Goal: Task Accomplishment & Management: Manage account settings

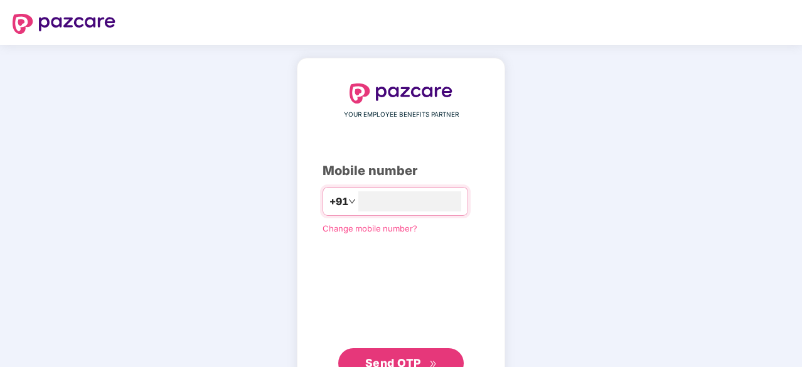
type input "**********"
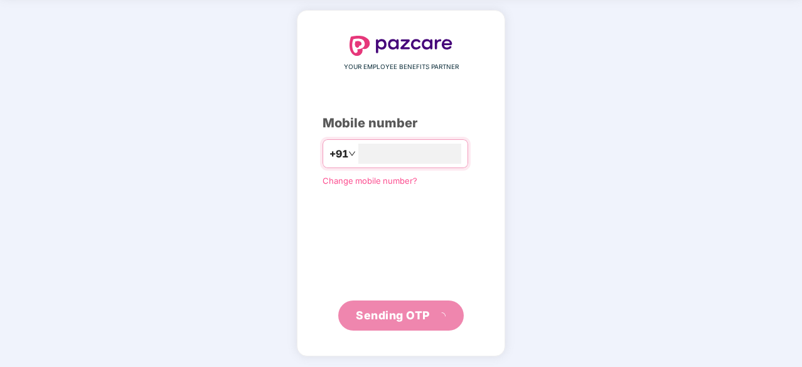
scroll to position [41, 0]
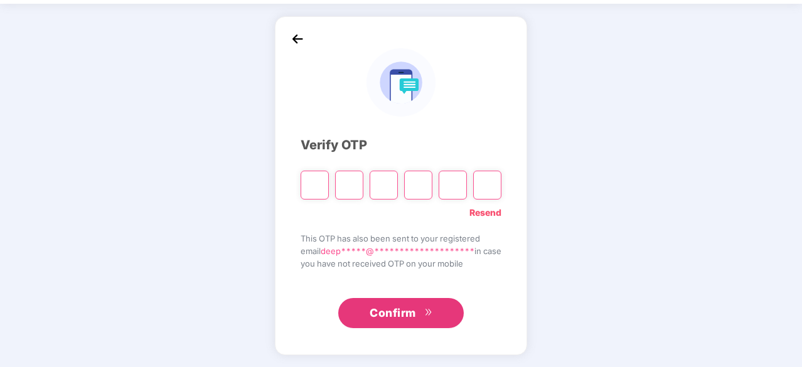
type input "*"
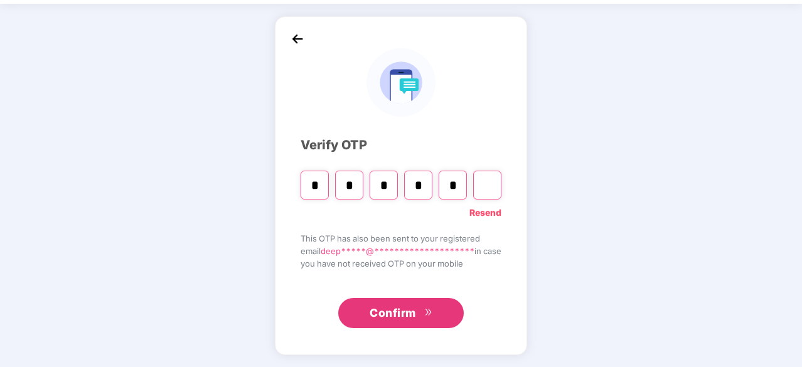
type input "*"
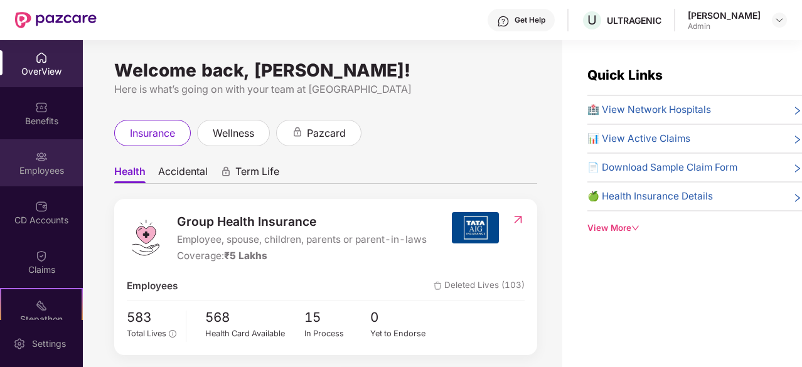
click at [41, 168] on div "Employees" at bounding box center [41, 170] width 83 height 13
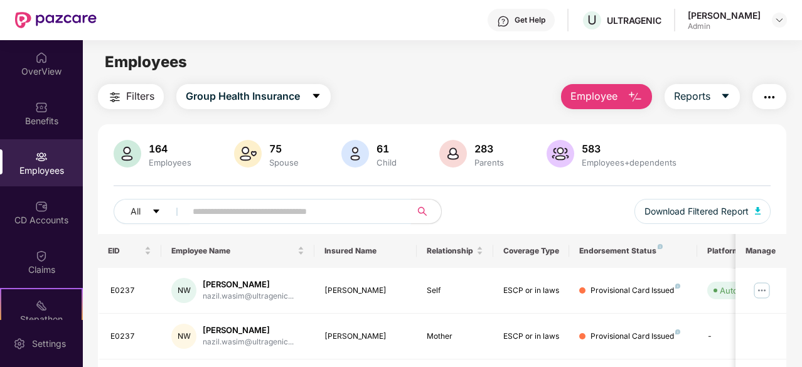
click at [234, 212] on input "text" at bounding box center [293, 211] width 201 height 19
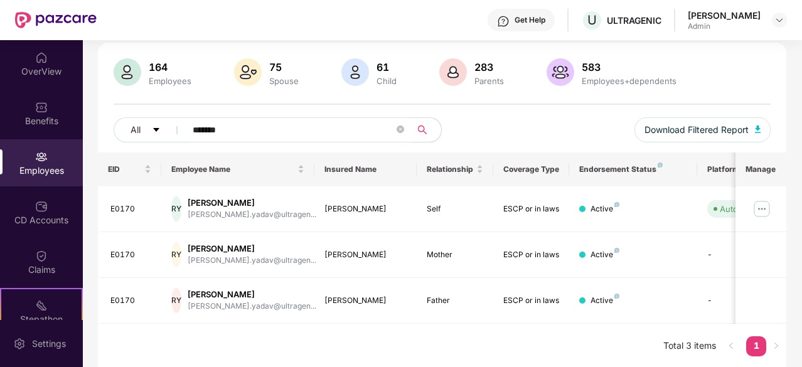
scroll to position [82, 0]
type input "*******"
click at [225, 201] on div "[PERSON_NAME]" at bounding box center [252, 203] width 129 height 12
click at [133, 210] on div "E0170" at bounding box center [130, 209] width 41 height 12
click at [762, 211] on img at bounding box center [762, 209] width 20 height 20
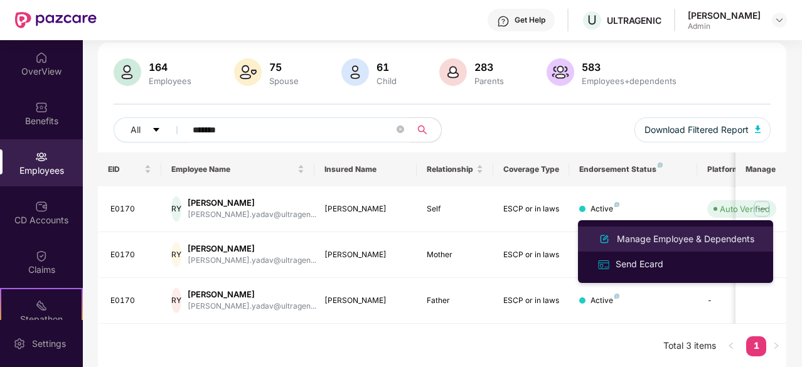
click at [658, 242] on div "Manage Employee & Dependents" at bounding box center [685, 239] width 142 height 14
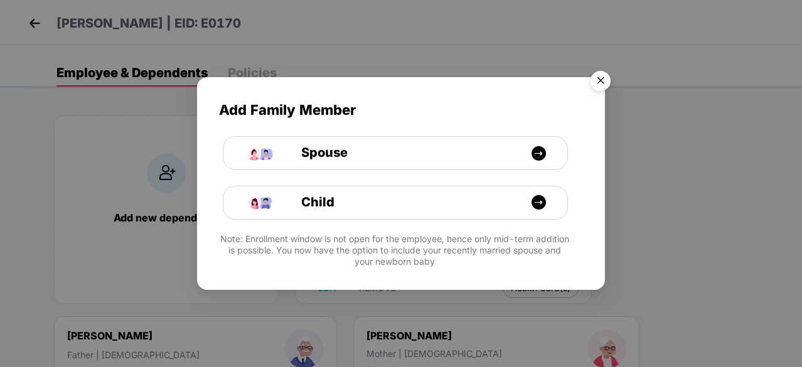
click at [604, 82] on img "Close" at bounding box center [600, 82] width 35 height 35
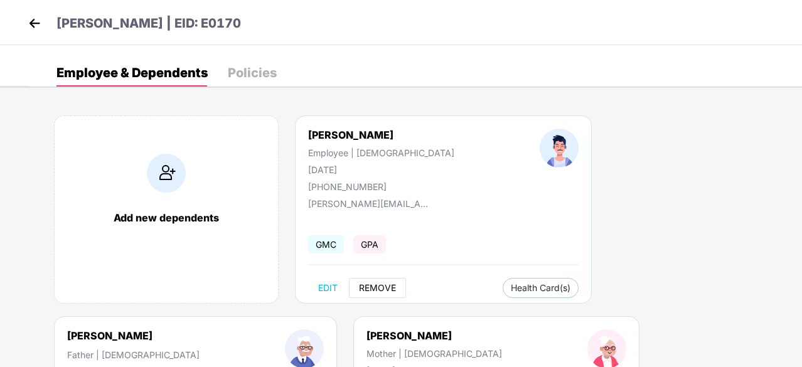
click at [378, 284] on span "REMOVE" at bounding box center [377, 288] width 37 height 10
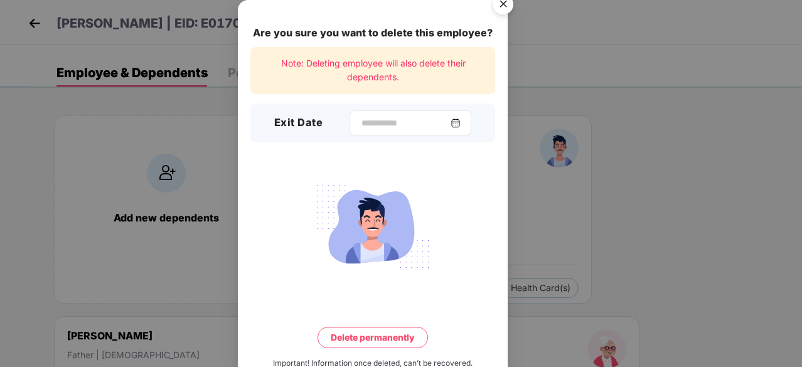
click at [457, 127] on img at bounding box center [456, 123] width 10 height 10
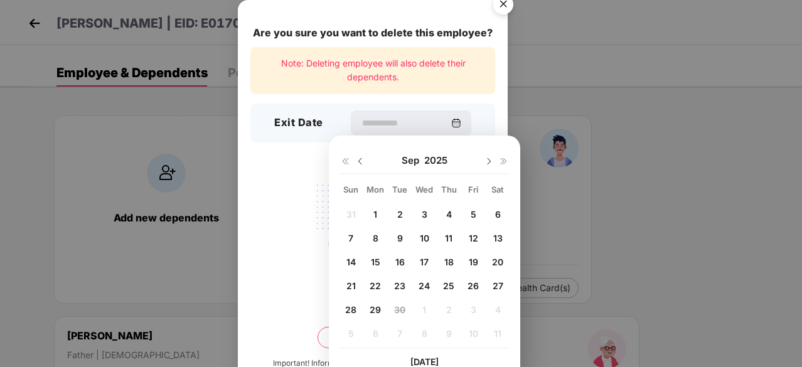
click at [422, 255] on div "17" at bounding box center [424, 261] width 19 height 19
type input "**********"
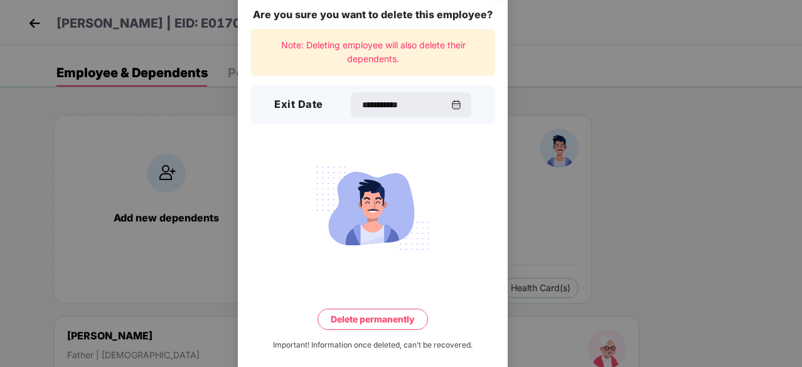
scroll to position [33, 0]
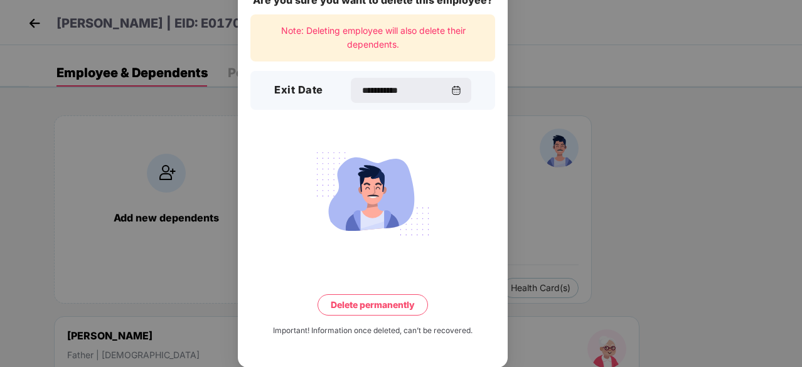
click at [392, 308] on button "Delete permanently" at bounding box center [373, 304] width 110 height 21
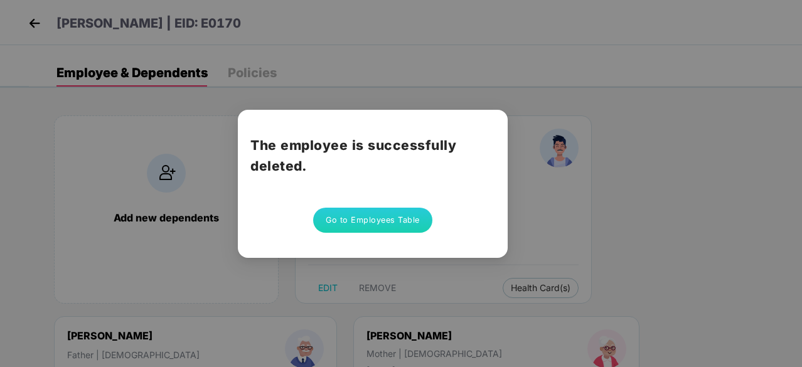
click at [356, 218] on button "Go to Employees Table" at bounding box center [372, 220] width 119 height 25
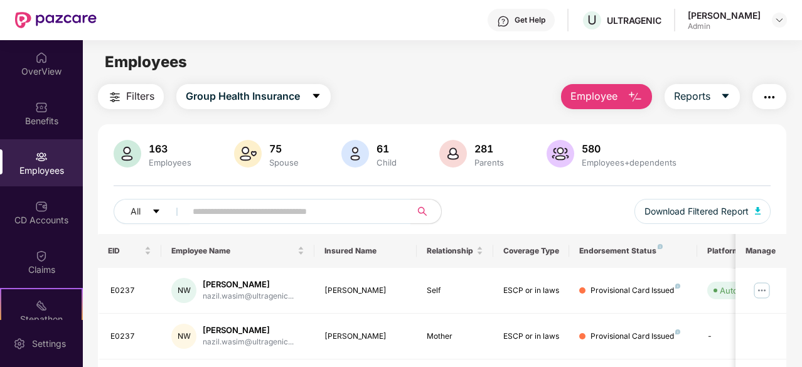
scroll to position [116, 0]
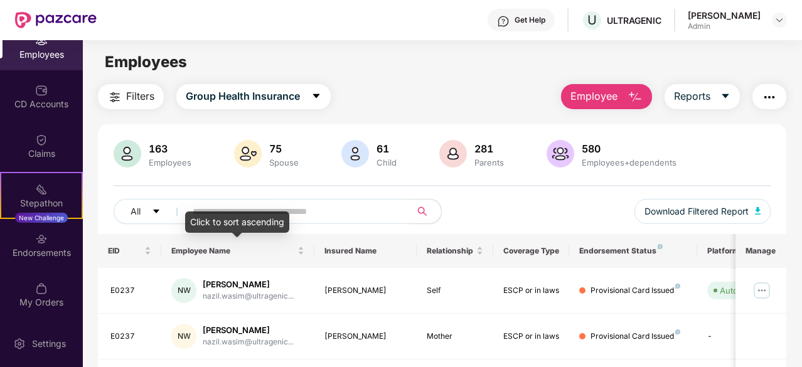
click at [222, 218] on div "Click to sort ascending" at bounding box center [237, 221] width 104 height 21
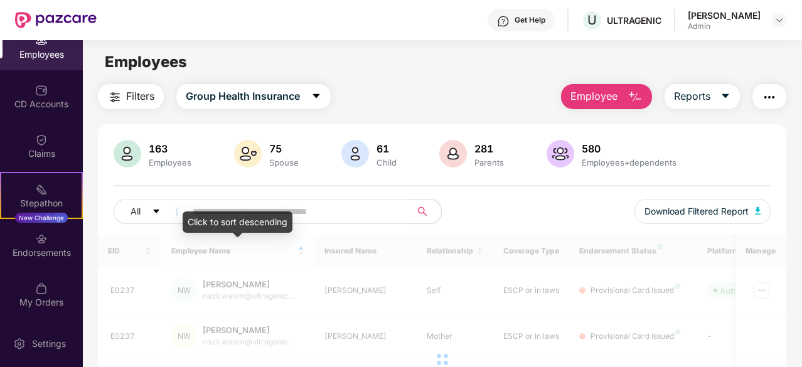
click at [311, 210] on input "text" at bounding box center [293, 211] width 201 height 19
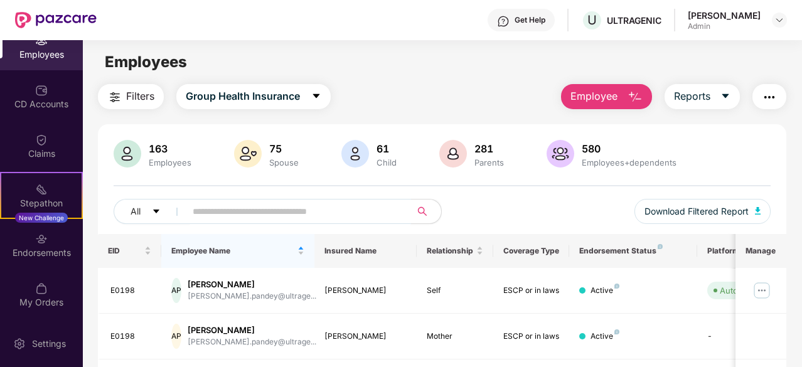
click at [311, 210] on input "text" at bounding box center [293, 211] width 201 height 19
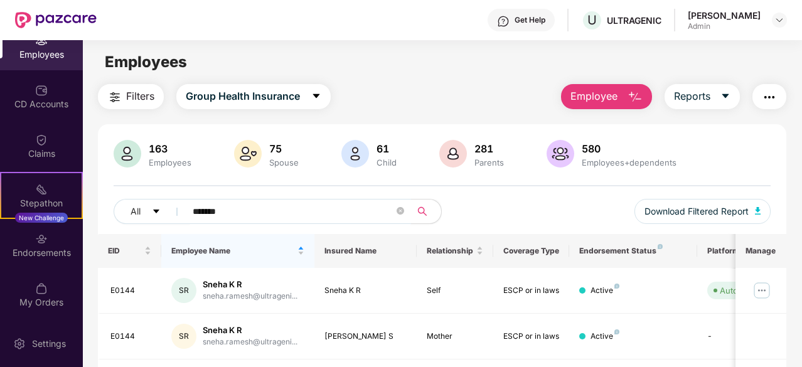
scroll to position [82, 0]
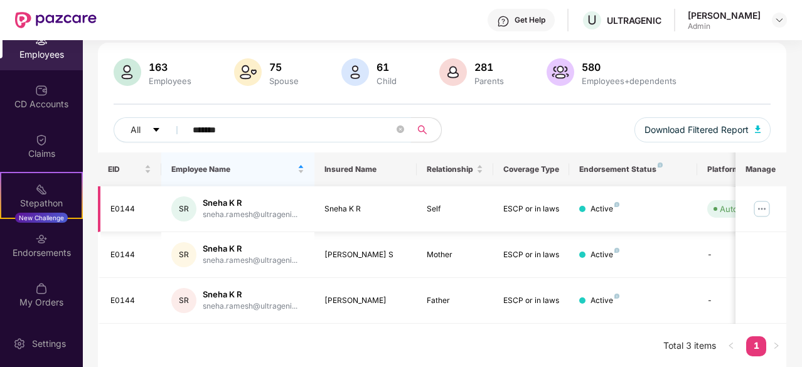
type input "*******"
click at [758, 209] on img at bounding box center [762, 209] width 20 height 20
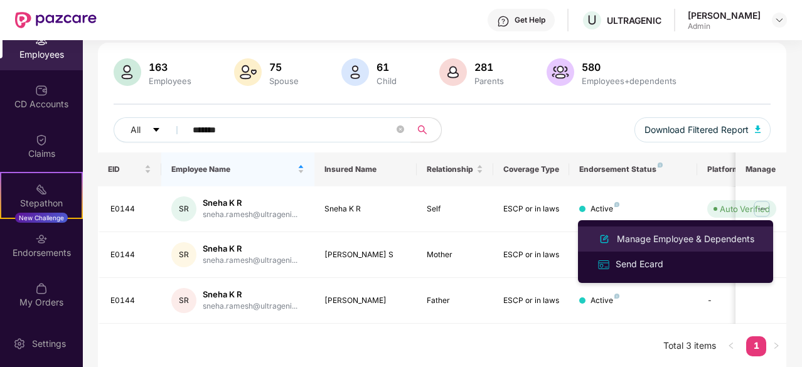
click at [661, 240] on div "Manage Employee & Dependents" at bounding box center [685, 239] width 142 height 14
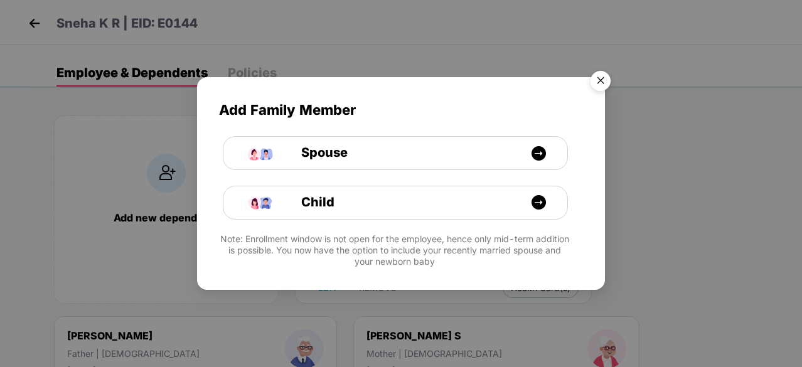
click at [609, 83] on img "Close" at bounding box center [600, 82] width 35 height 35
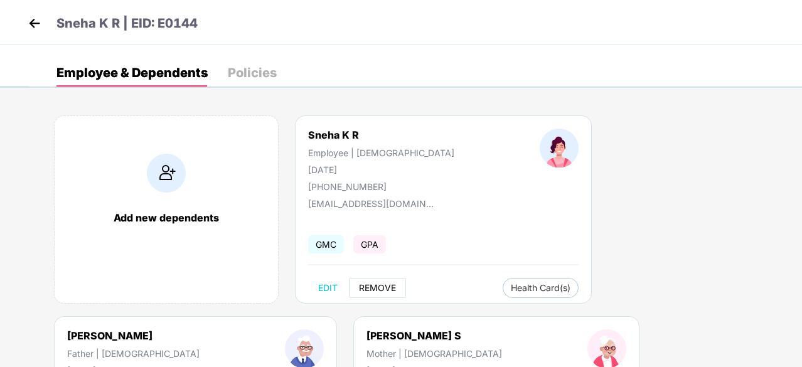
click at [375, 290] on span "REMOVE" at bounding box center [377, 288] width 37 height 10
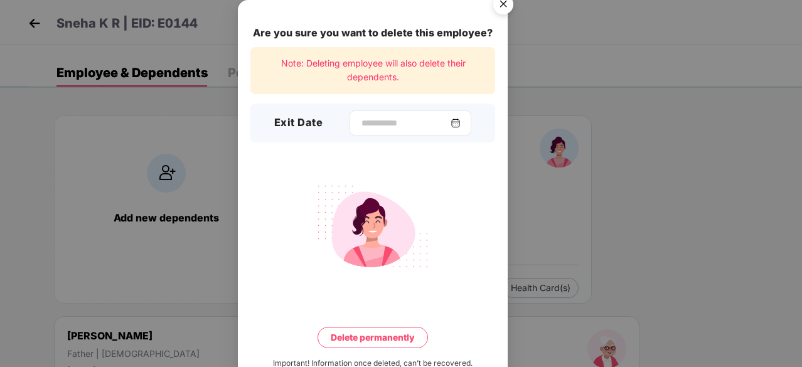
click at [467, 124] on div at bounding box center [411, 122] width 122 height 25
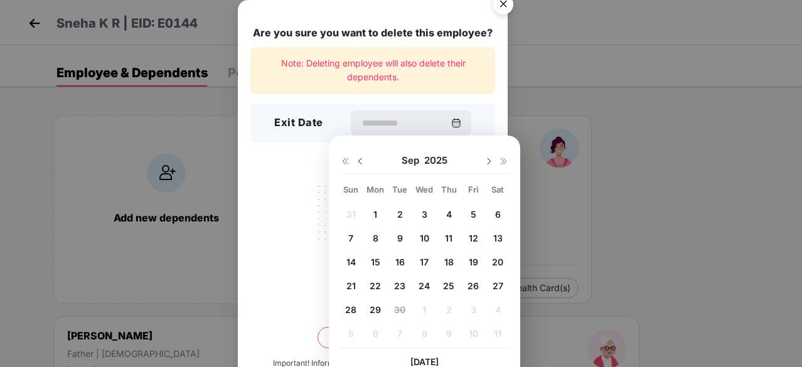
click at [469, 209] on div "5" at bounding box center [473, 214] width 19 height 19
type input "**********"
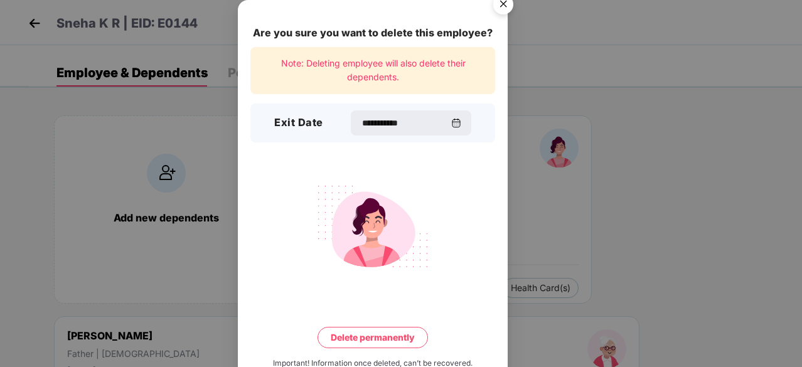
scroll to position [33, 0]
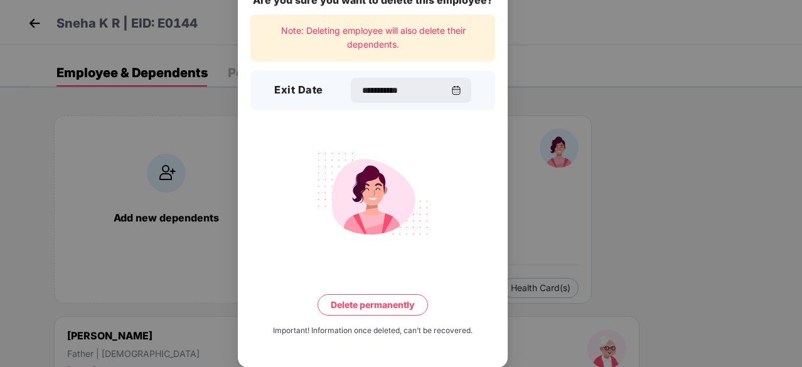
click at [398, 295] on button "Delete permanently" at bounding box center [373, 304] width 110 height 21
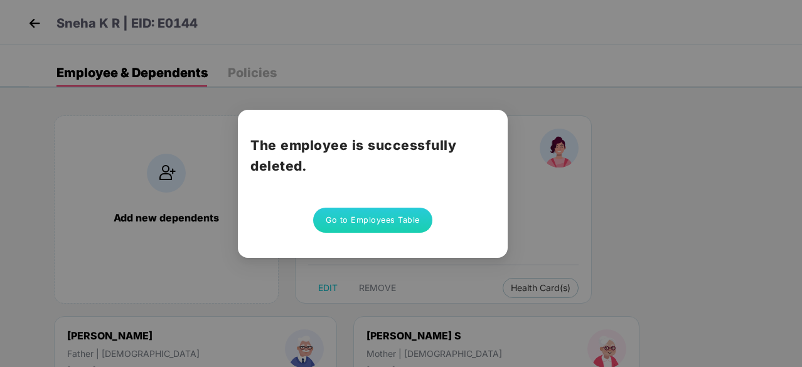
click at [388, 220] on button "Go to Employees Table" at bounding box center [372, 220] width 119 height 25
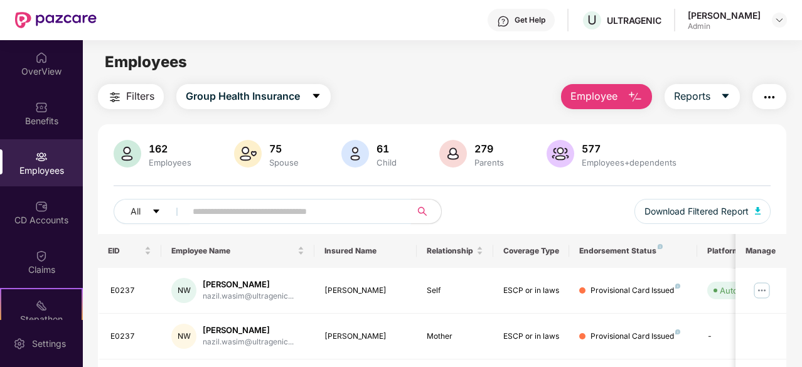
click at [235, 210] on input "text" at bounding box center [293, 211] width 201 height 19
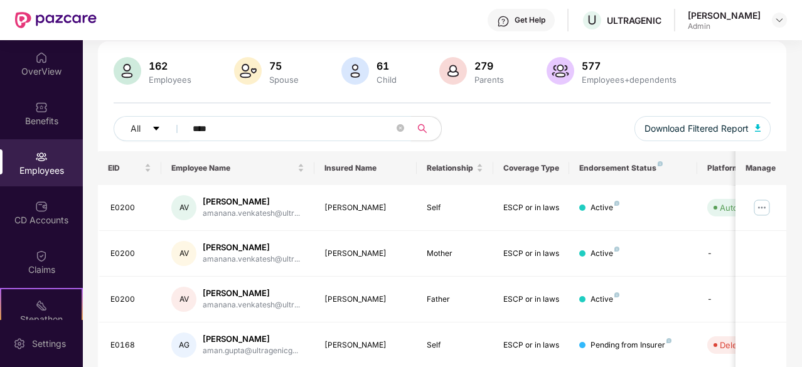
scroll to position [126, 0]
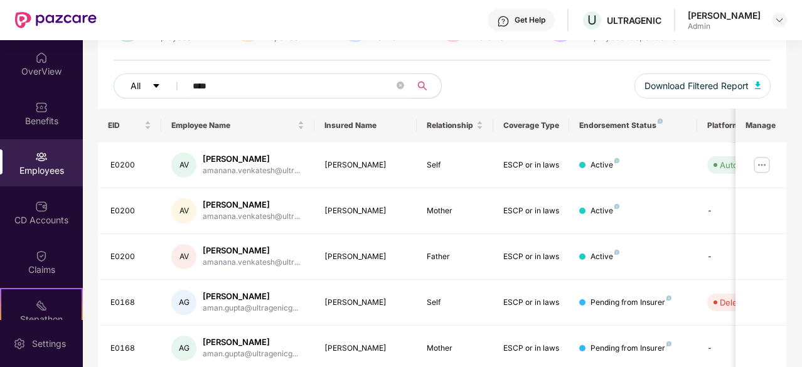
drag, startPoint x: 241, startPoint y: 78, endPoint x: 130, endPoint y: 78, distance: 111.1
click at [137, 79] on div "All ****" at bounding box center [278, 85] width 329 height 25
type input "**********"
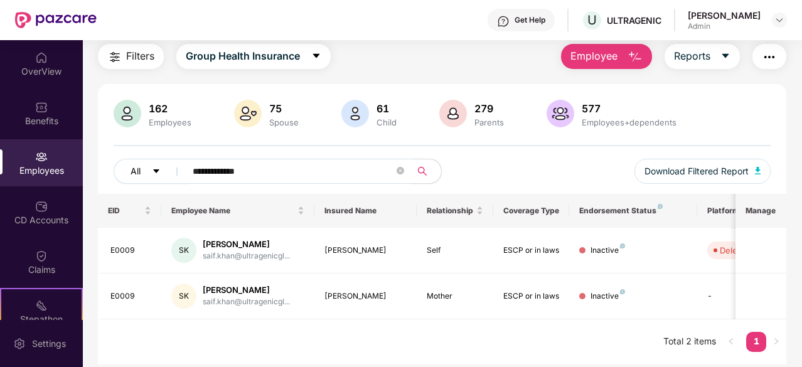
scroll to position [40, 0]
drag, startPoint x: 289, startPoint y: 172, endPoint x: 146, endPoint y: 162, distance: 142.8
click at [148, 164] on div "**********" at bounding box center [278, 171] width 329 height 25
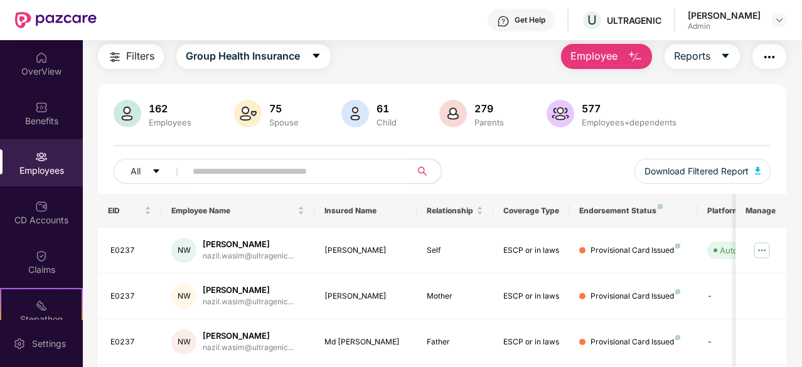
scroll to position [126, 0]
